Goal: Contribute content: Contribute content

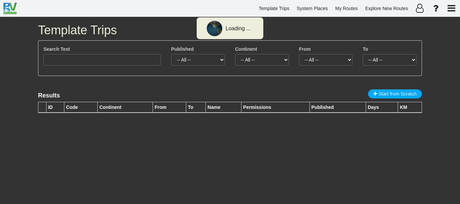
type input "charlotte"
select select "number:351"
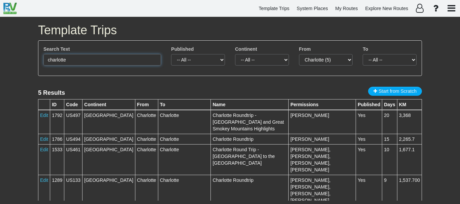
click at [93, 59] on input "charlotte" at bounding box center [101, 59] width 117 height 11
type input "3253"
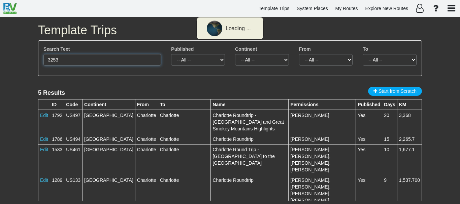
select select
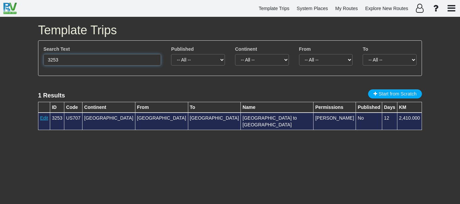
type input "3253"
click at [47, 116] on link "Edit" at bounding box center [44, 117] width 8 height 5
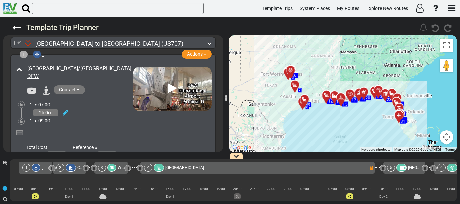
click at [362, 95] on div at bounding box center [366, 95] width 11 height 10
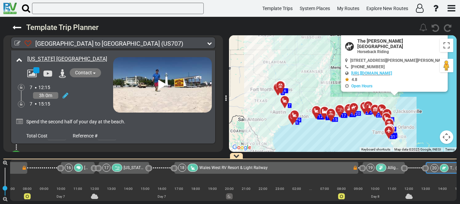
scroll to position [0, 2174]
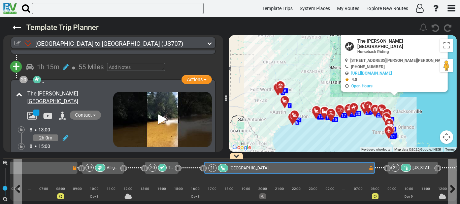
click at [239, 167] on span "[GEOGRAPHIC_DATA]" at bounding box center [249, 168] width 39 height 5
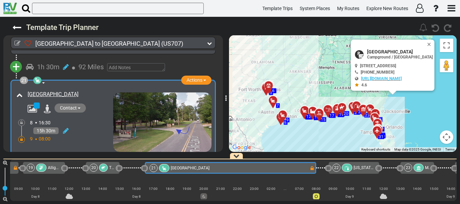
scroll to position [2928, 0]
click at [148, 98] on img at bounding box center [162, 122] width 98 height 60
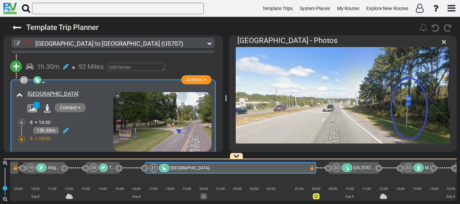
scroll to position [284, 0]
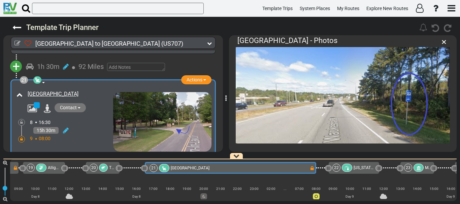
click at [446, 41] on li "×" at bounding box center [444, 41] width 8 height 13
click at [443, 42] on span "×" at bounding box center [443, 41] width 5 height 11
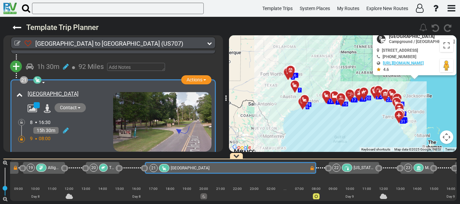
click at [52, 170] on span "Alligator Alley" at bounding box center [60, 168] width 25 height 5
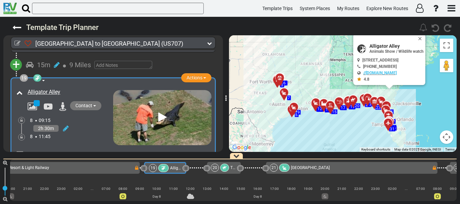
scroll to position [0, 2111]
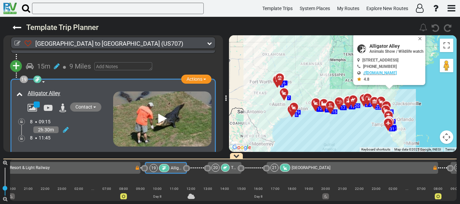
click at [129, 169] on div "18 [GEOGRAPHIC_DATA] & Light Railway" at bounding box center [47, 168] width 174 height 8
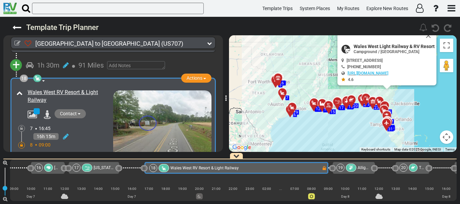
scroll to position [0, 1923]
click at [377, 44] on span "Wales West Light Railway & RV Resort" at bounding box center [393, 46] width 81 height 5
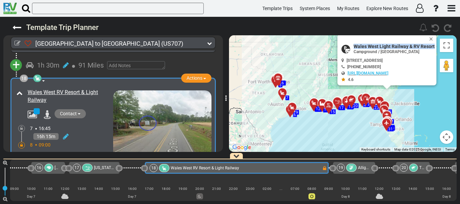
copy div "Wales West Light Railway & RV Resort"
click at [357, 166] on div "19" at bounding box center [347, 168] width 21 height 8
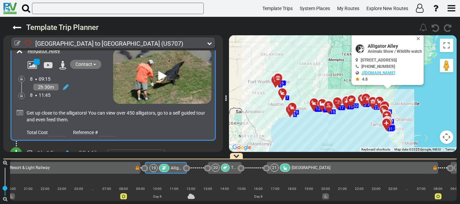
scroll to position [2719, 0]
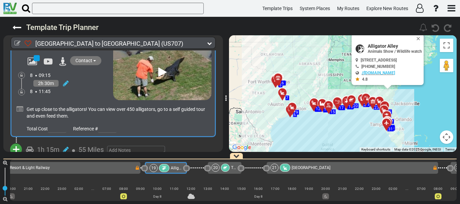
click at [19, 145] on span "+" at bounding box center [15, 149] width 7 height 15
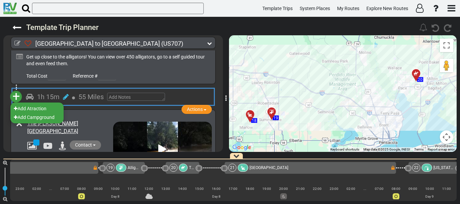
scroll to position [2777, 0]
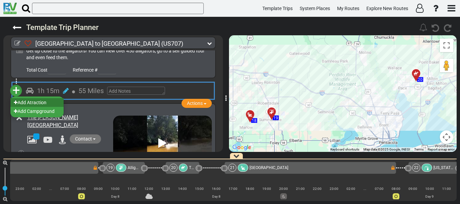
click at [57, 103] on li "Add Atraction" at bounding box center [36, 102] width 53 height 9
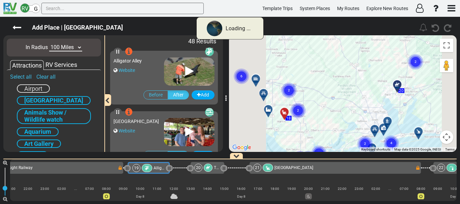
scroll to position [0, 2111]
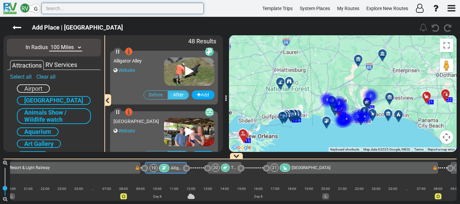
click at [139, 8] on input "text" at bounding box center [122, 8] width 162 height 11
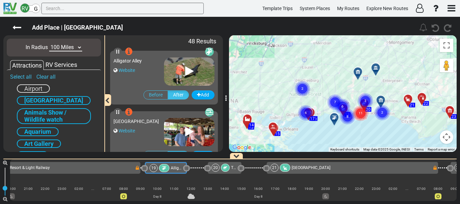
click at [149, 145] on div "[GEOGRAPHIC_DATA] Website" at bounding box center [138, 131] width 50 height 32
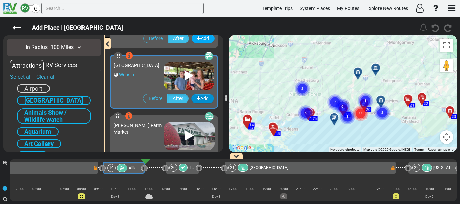
scroll to position [58, 0]
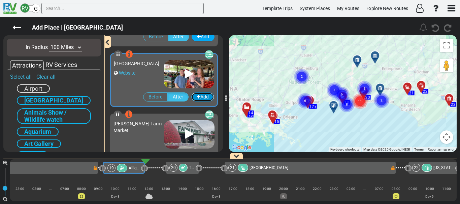
click at [202, 97] on button "Add" at bounding box center [202, 97] width 23 height 9
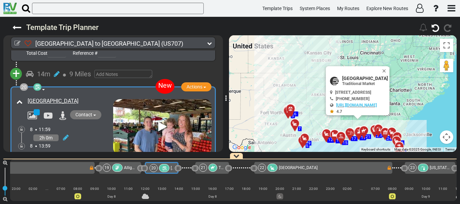
scroll to position [2801, 0]
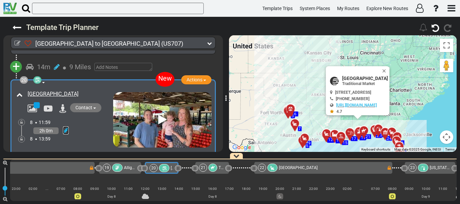
click at [67, 127] on icon at bounding box center [66, 130] width 6 height 7
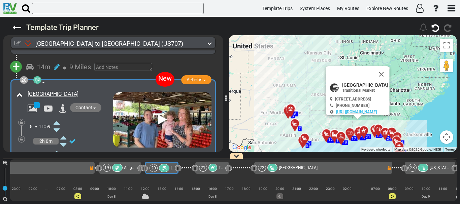
click at [58, 121] on icon at bounding box center [57, 122] width 6 height 11
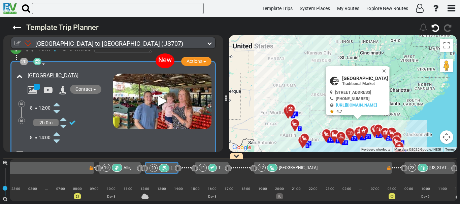
scroll to position [2822, 0]
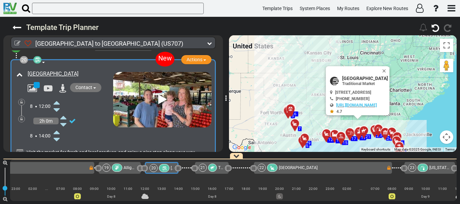
click at [59, 136] on icon at bounding box center [57, 139] width 6 height 11
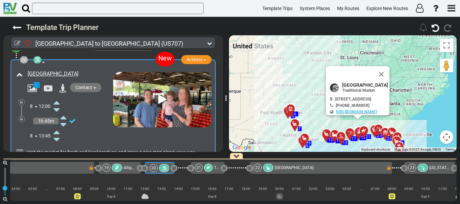
click at [59, 136] on icon at bounding box center [57, 139] width 6 height 11
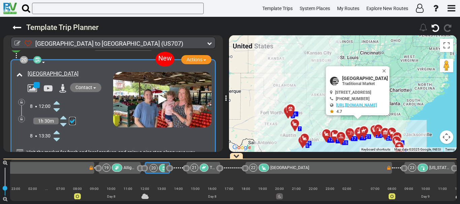
click at [73, 118] on icon at bounding box center [72, 121] width 7 height 7
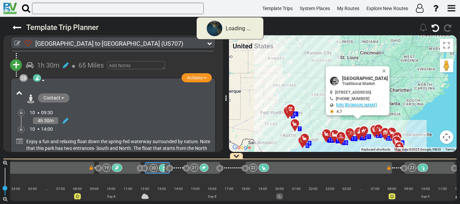
scroll to position [2156, 0]
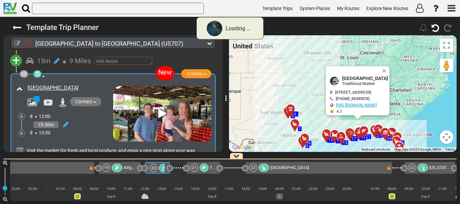
click at [199, 170] on div "21" at bounding box center [200, 168] width 20 height 8
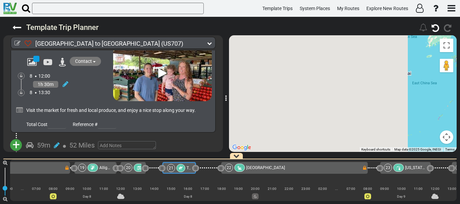
scroll to position [0, 0]
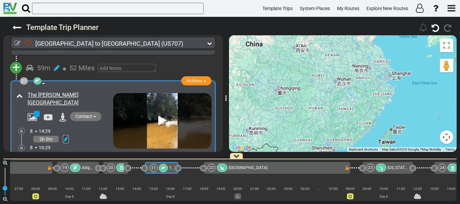
click at [66, 136] on icon at bounding box center [66, 139] width 6 height 7
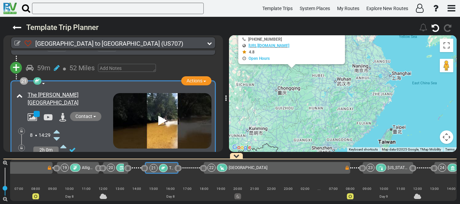
click at [58, 126] on icon at bounding box center [57, 131] width 6 height 11
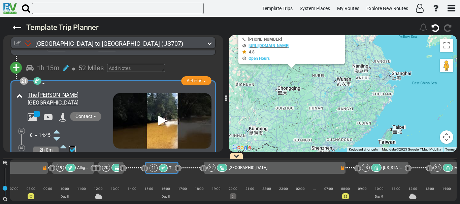
click at [72, 147] on icon at bounding box center [72, 150] width 7 height 7
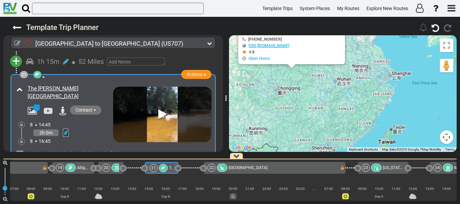
click at [67, 130] on icon at bounding box center [66, 133] width 6 height 7
click at [58, 149] on icon at bounding box center [57, 154] width 6 height 11
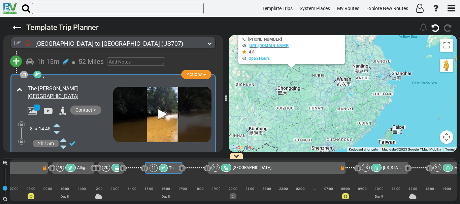
click at [58, 149] on icon at bounding box center [57, 154] width 6 height 11
click at [73, 140] on icon at bounding box center [72, 143] width 7 height 7
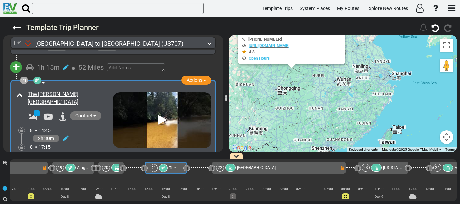
click at [194, 167] on div at bounding box center [199, 168] width 25 height 12
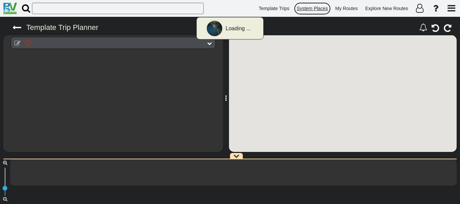
click at [317, 10] on span "System Places" at bounding box center [312, 8] width 31 height 5
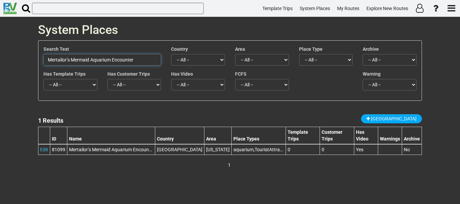
click at [150, 60] on input "Mertailor’s Mermaid Aquarium Encounter" at bounding box center [101, 59] width 117 height 11
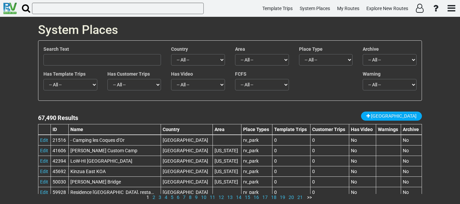
click at [400, 111] on div "67,490 Results New Place ID Name Country Area Place Types Template Trips Custom…" at bounding box center [230, 156] width 384 height 97
click at [404, 119] on link "New Place" at bounding box center [391, 116] width 61 height 9
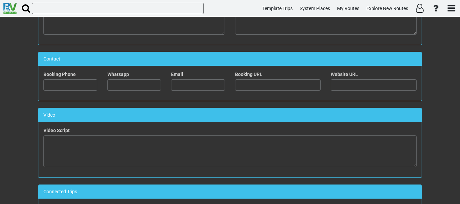
scroll to position [307, 0]
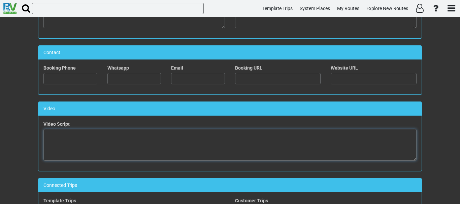
click at [281, 135] on textarea at bounding box center [229, 145] width 373 height 32
paste textarea "<iframe width="560" height="315" src="https://www.youtube.com/embed/3JoCa1vcXPQ…"
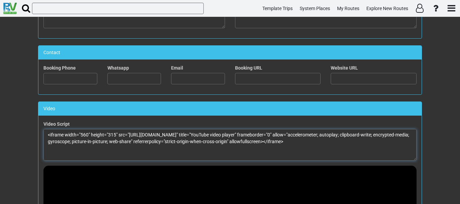
click at [82, 134] on textarea "<iframe width="560" height="315" src="https://www.youtube.com/embed/3JoCa1vcXPQ…" at bounding box center [229, 145] width 373 height 32
click at [116, 135] on textarea "<iframe width="100%" height="315" src="https://www.youtube.com/embed/3JoCa1vcXP…" at bounding box center [229, 145] width 373 height 32
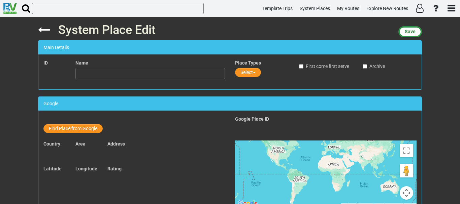
type textarea "<iframe width="100%" height="100%" src="https://www.youtube.com/embed/3JoCa1vcX…"
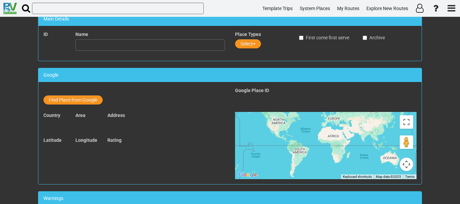
scroll to position [36, 0]
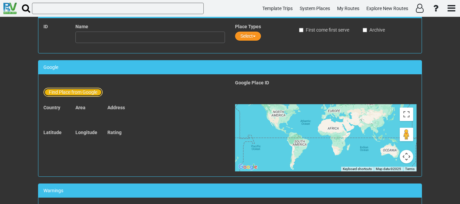
click at [82, 89] on button "Find Place from Google" at bounding box center [72, 92] width 59 height 9
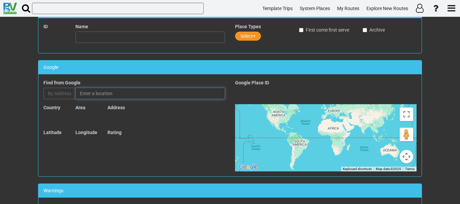
click at [103, 91] on input "text" at bounding box center [149, 93] width 149 height 11
paste input "[GEOGRAPHIC_DATA]"
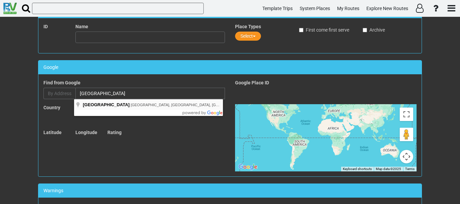
type input "Loxley Farm Market, South Hickory Lane, Loxley, AL, USA"
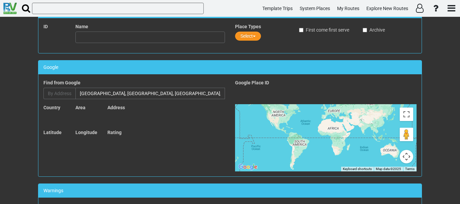
type input "[GEOGRAPHIC_DATA]"
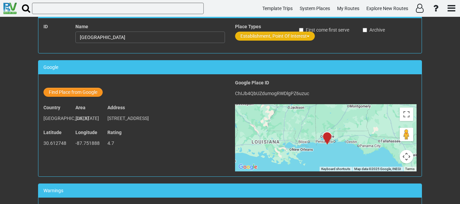
click at [274, 38] on button "Establishment, Point Of Interest" at bounding box center [275, 36] width 80 height 9
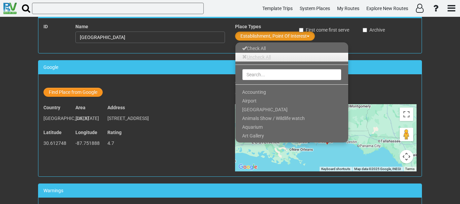
click at [262, 56] on link "Uncheck All" at bounding box center [291, 57] width 113 height 9
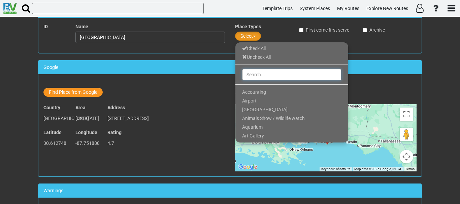
click at [263, 79] on input "text" at bounding box center [291, 74] width 99 height 11
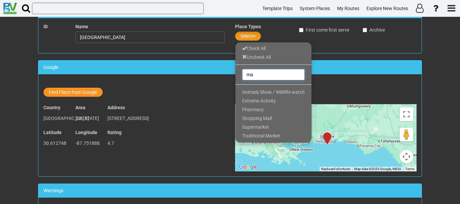
type input "m"
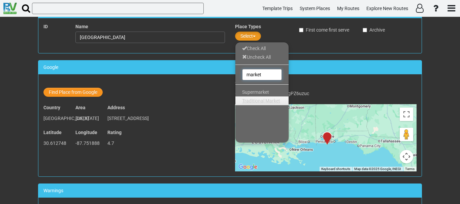
type input "market"
click at [252, 102] on span "Traditional Market" at bounding box center [261, 100] width 38 height 5
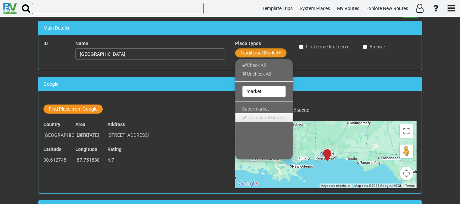
scroll to position [0, 0]
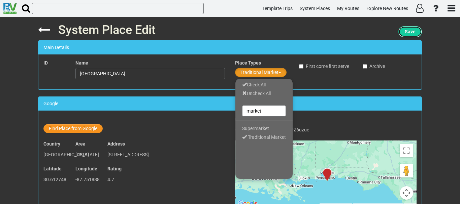
click at [416, 32] on button "Save" at bounding box center [410, 31] width 24 height 11
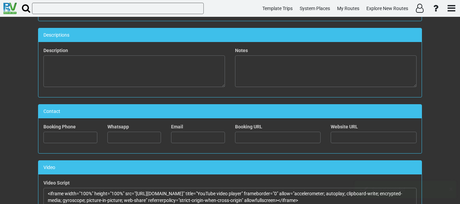
scroll to position [257, 0]
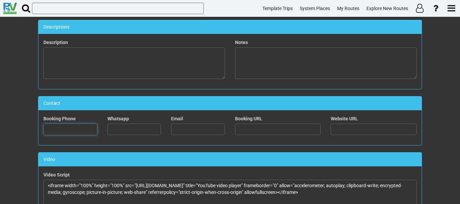
click at [73, 125] on input "text" at bounding box center [70, 129] width 54 height 11
paste input "[PHONE_NUMBER]"
type input "[PHONE_NUMBER]"
click at [349, 127] on input "text" at bounding box center [374, 129] width 86 height 11
paste input "[URL][DOMAIN_NAME]"
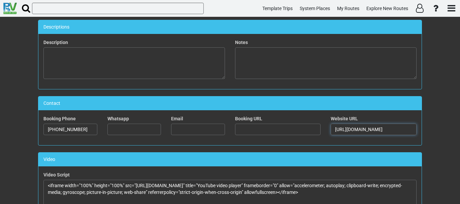
type input "[URL][DOMAIN_NAME]"
click at [211, 126] on input "text" at bounding box center [198, 129] width 54 height 11
paste input "[EMAIL_ADDRESS][DOMAIN_NAME]"
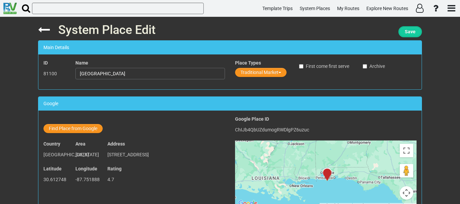
type input "[EMAIL_ADDRESS][DOMAIN_NAME]"
click at [401, 30] on button "Save" at bounding box center [410, 31] width 24 height 11
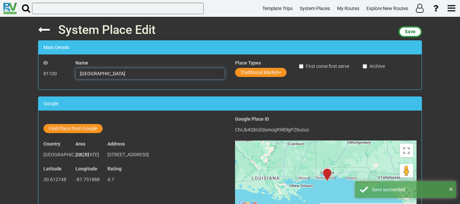
click at [124, 71] on input "[GEOGRAPHIC_DATA]" at bounding box center [149, 73] width 149 height 11
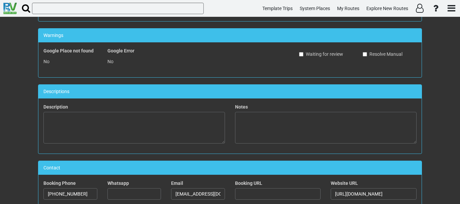
scroll to position [197, 0]
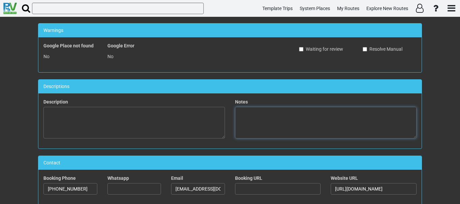
click at [290, 135] on textarea at bounding box center [325, 123] width 181 height 32
click at [279, 115] on textarea "Visit the market for fresh and local produce." at bounding box center [325, 123] width 181 height 32
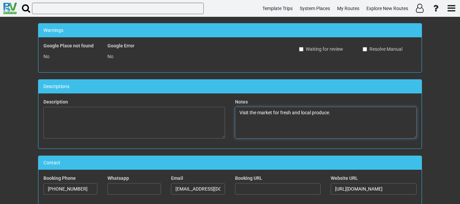
type textarea "Visit the market for fresh and local produce."
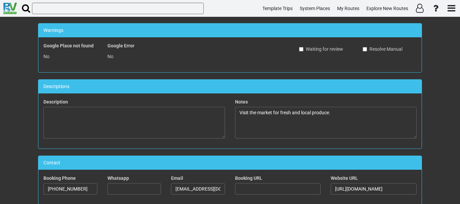
click at [450, 88] on div "System Place Edit Save Main Details ID 81100 Name Loxley Farm Market Place Type…" at bounding box center [230, 111] width 460 height 188
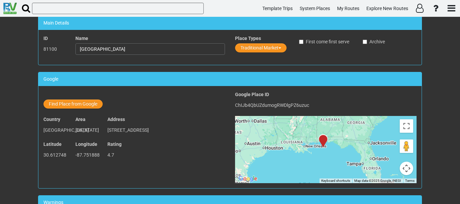
scroll to position [0, 0]
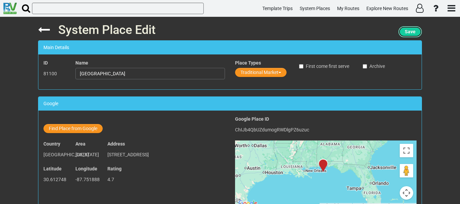
click at [407, 27] on button "Save" at bounding box center [410, 31] width 24 height 11
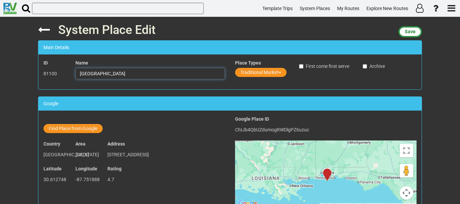
click at [150, 76] on input "[GEOGRAPHIC_DATA]" at bounding box center [149, 73] width 149 height 11
click at [134, 110] on div "Google" at bounding box center [229, 104] width 383 height 14
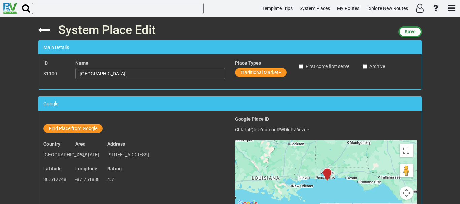
scroll to position [550, 0]
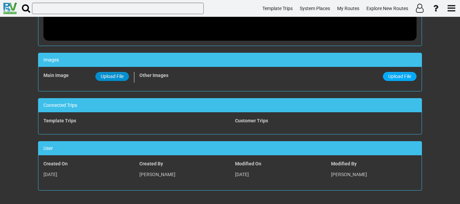
click at [116, 78] on span "Upload File" at bounding box center [112, 76] width 23 height 5
click at [0, 0] on input "Upload File" at bounding box center [0, 0] width 0 height 0
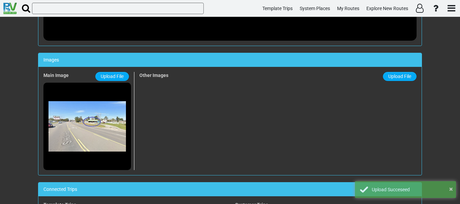
scroll to position [0, 0]
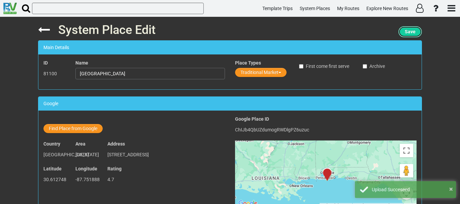
click at [411, 28] on button "Save" at bounding box center [410, 31] width 24 height 11
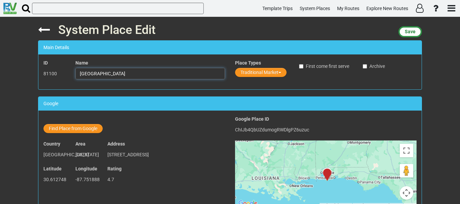
click at [129, 73] on input "[GEOGRAPHIC_DATA]" at bounding box center [149, 73] width 149 height 11
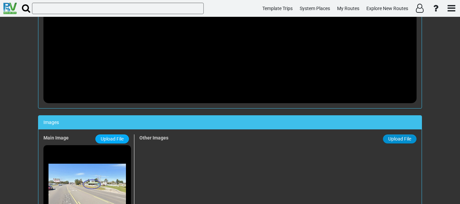
scroll to position [488, 0]
click at [393, 135] on label "Upload File" at bounding box center [400, 138] width 34 height 9
click at [0, 0] on input "Upload File" at bounding box center [0, 0] width 0 height 0
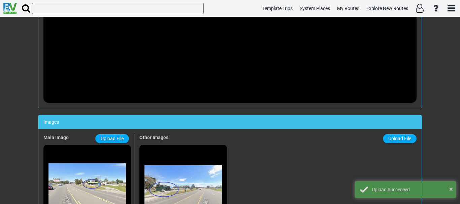
scroll to position [0, 0]
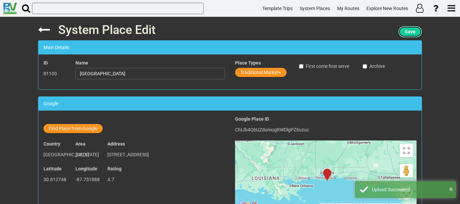
click at [412, 29] on button "Save" at bounding box center [410, 31] width 24 height 11
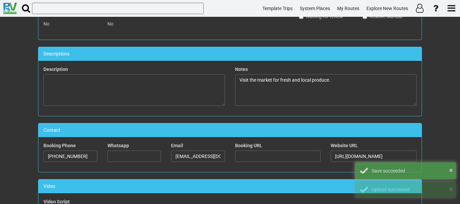
scroll to position [231, 0]
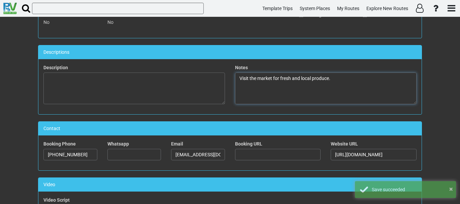
click at [358, 81] on textarea "Visit the market for fresh and local produce." at bounding box center [325, 89] width 181 height 32
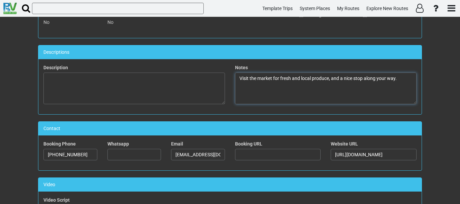
scroll to position [0, 0]
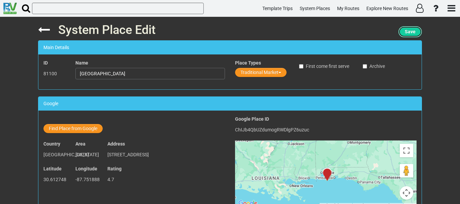
click at [413, 30] on span "Save" at bounding box center [410, 31] width 11 height 5
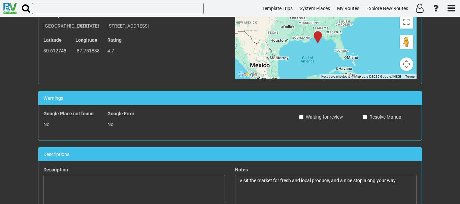
scroll to position [171, 0]
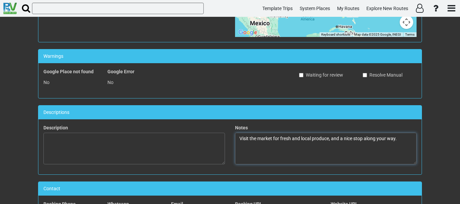
click at [342, 139] on textarea "Visit the market for fresh and local produce, and a nice stop along your way." at bounding box center [325, 149] width 181 height 32
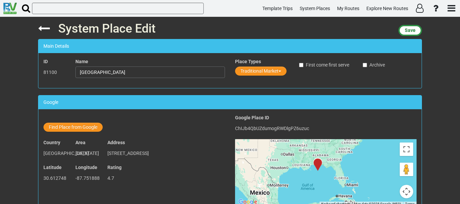
scroll to position [0, 0]
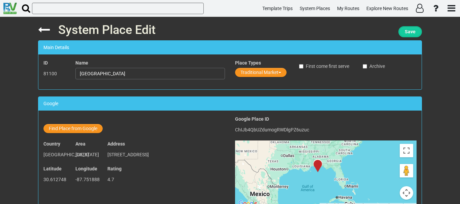
type textarea "Visit the market for fresh and local produce, and enjoy a nice stop along your …"
click at [408, 30] on span "Save" at bounding box center [410, 31] width 11 height 5
